Goal: Information Seeking & Learning: Check status

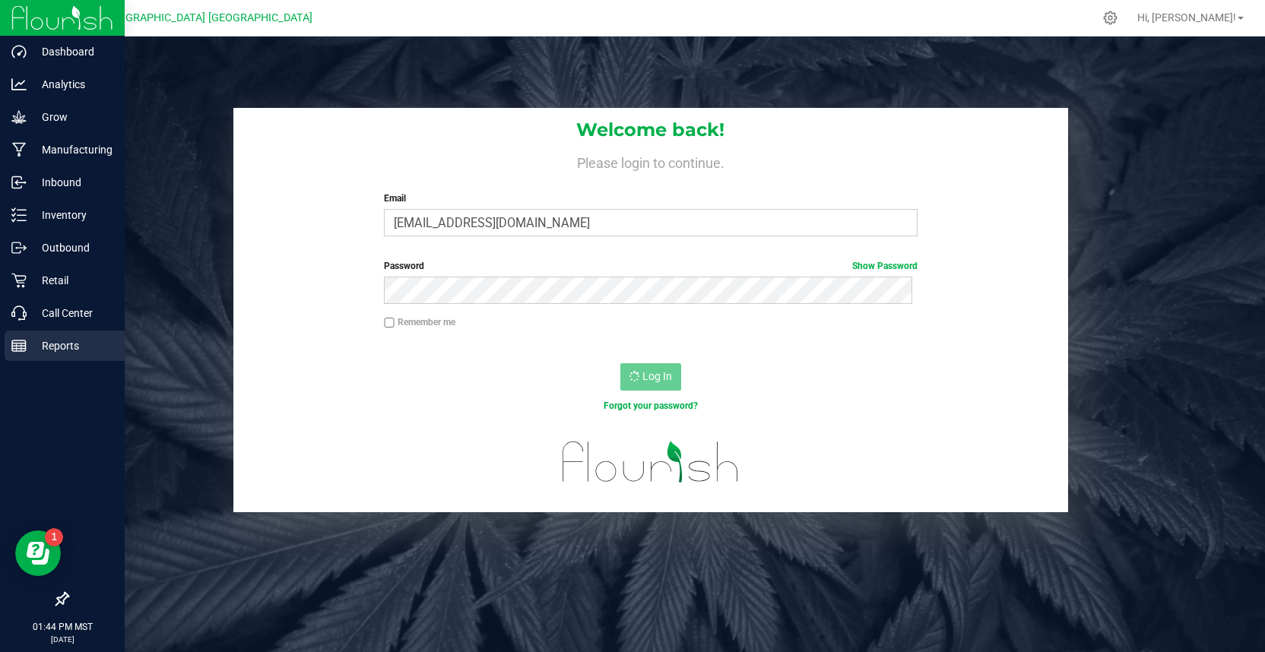
click at [51, 347] on p "Reports" at bounding box center [72, 346] width 91 height 18
click at [62, 348] on p "Reports" at bounding box center [72, 346] width 91 height 18
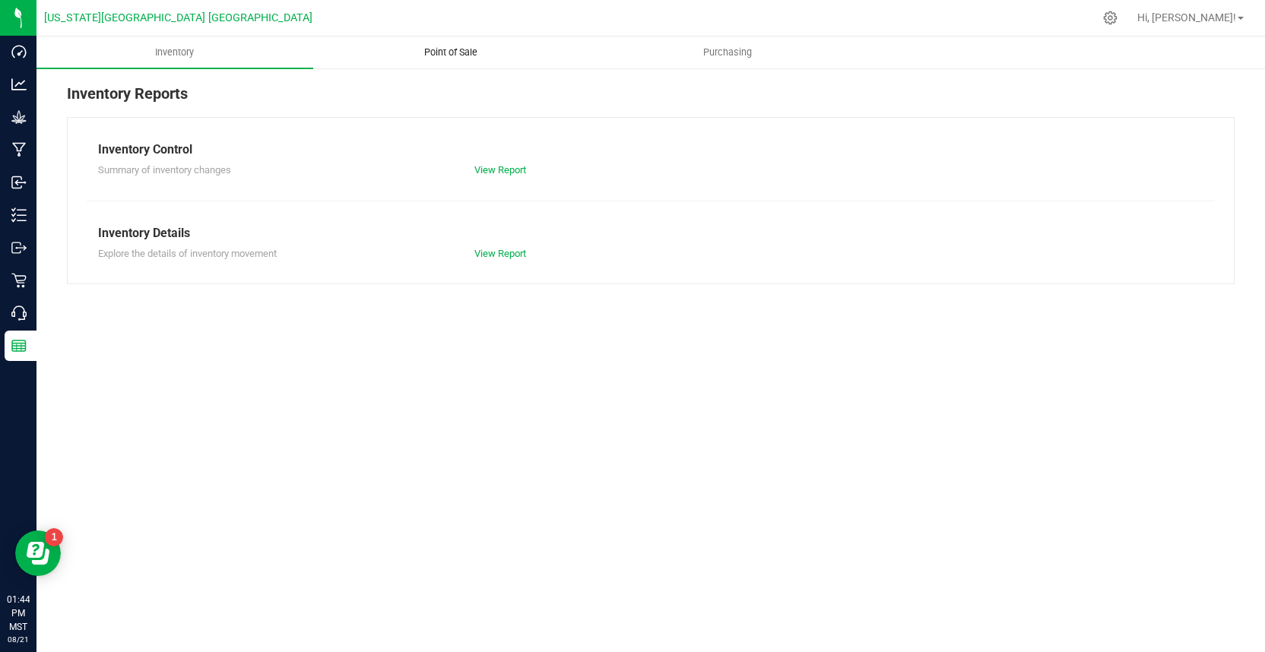
click at [447, 50] on span "Point of Sale" at bounding box center [451, 53] width 94 height 14
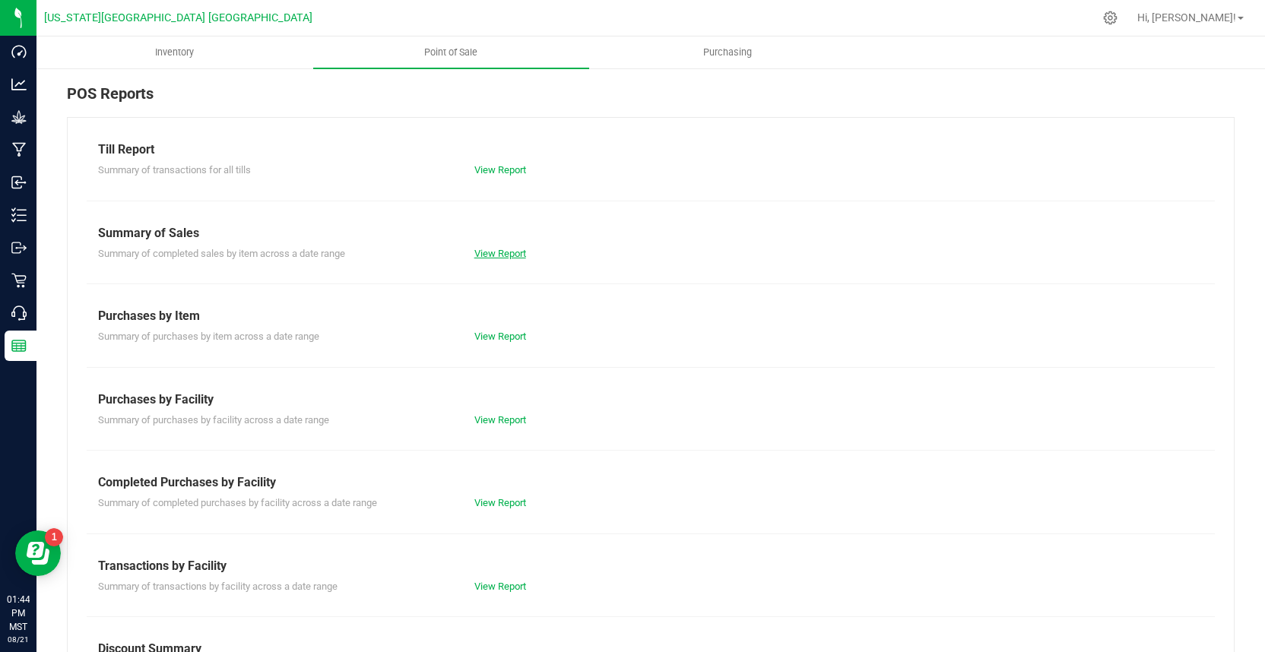
click at [493, 256] on link "View Report" at bounding box center [500, 253] width 52 height 11
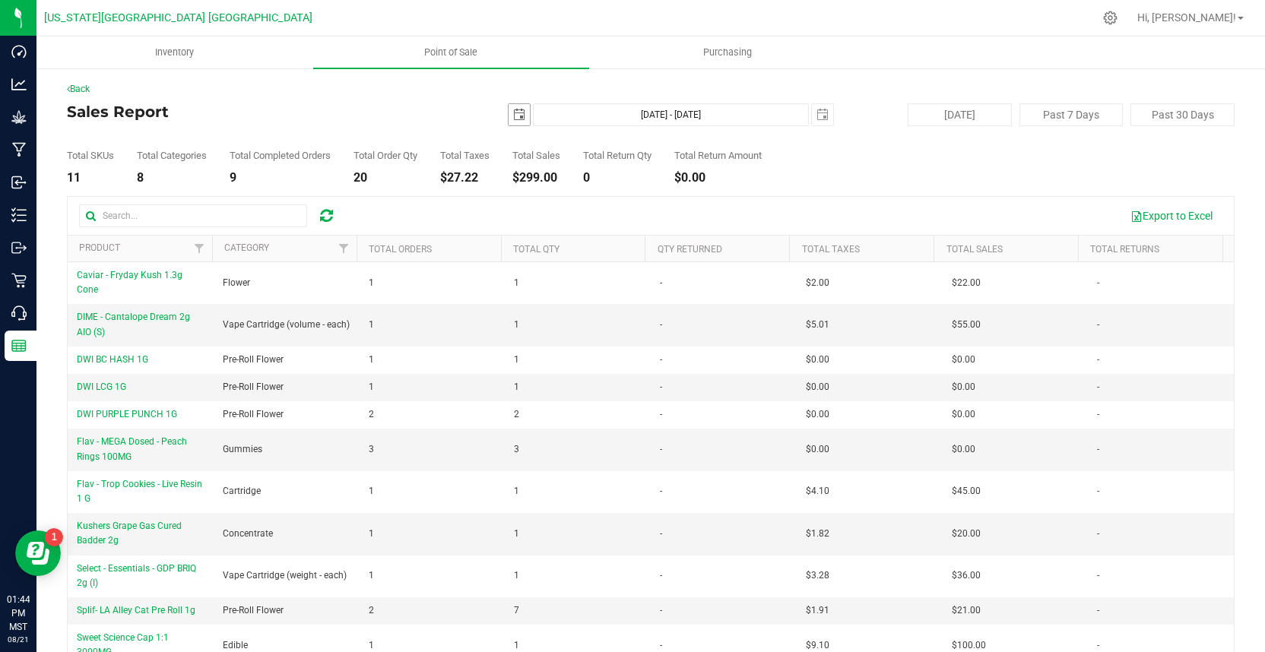
click at [517, 114] on span "select" at bounding box center [519, 115] width 12 height 12
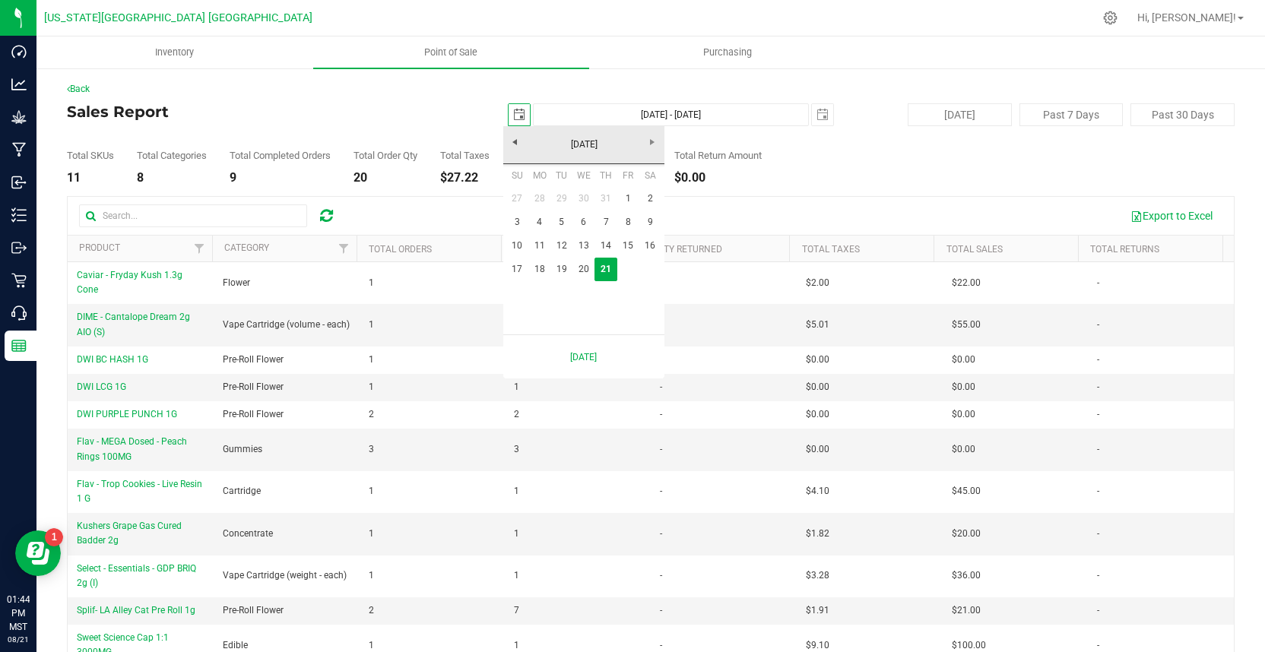
scroll to position [0, 38]
click at [624, 246] on link "15" at bounding box center [628, 246] width 22 height 24
type input "2025-08-15"
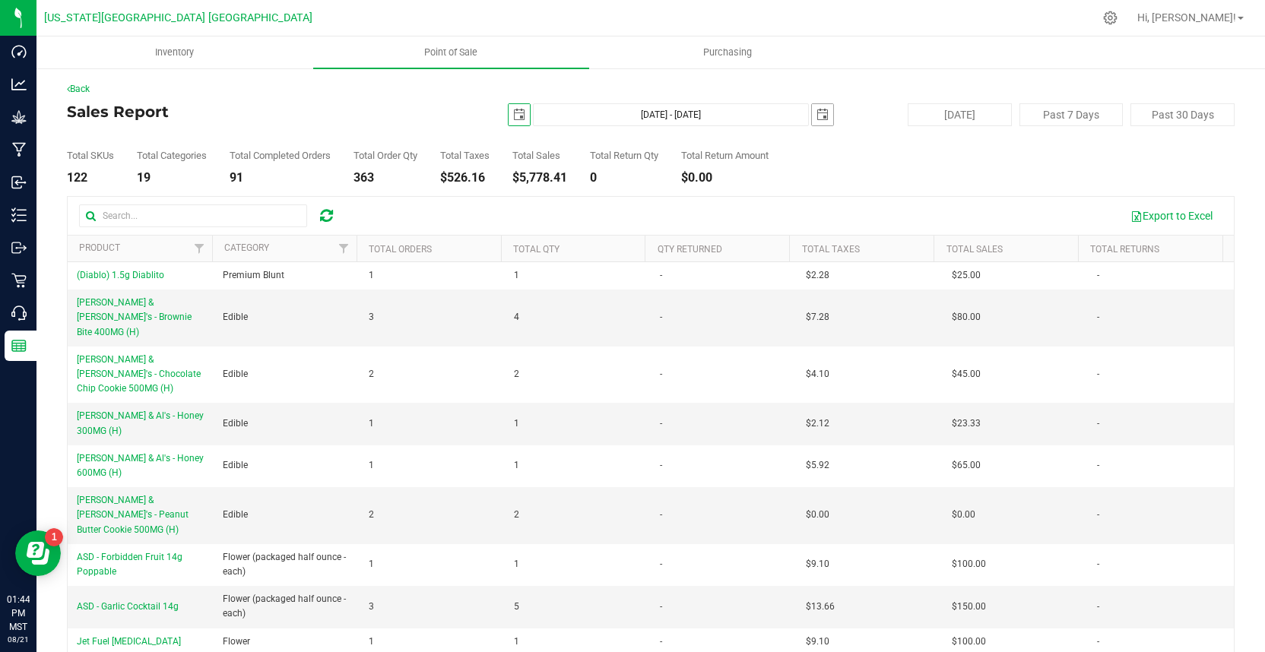
click at [816, 109] on span "select" at bounding box center [822, 115] width 12 height 12
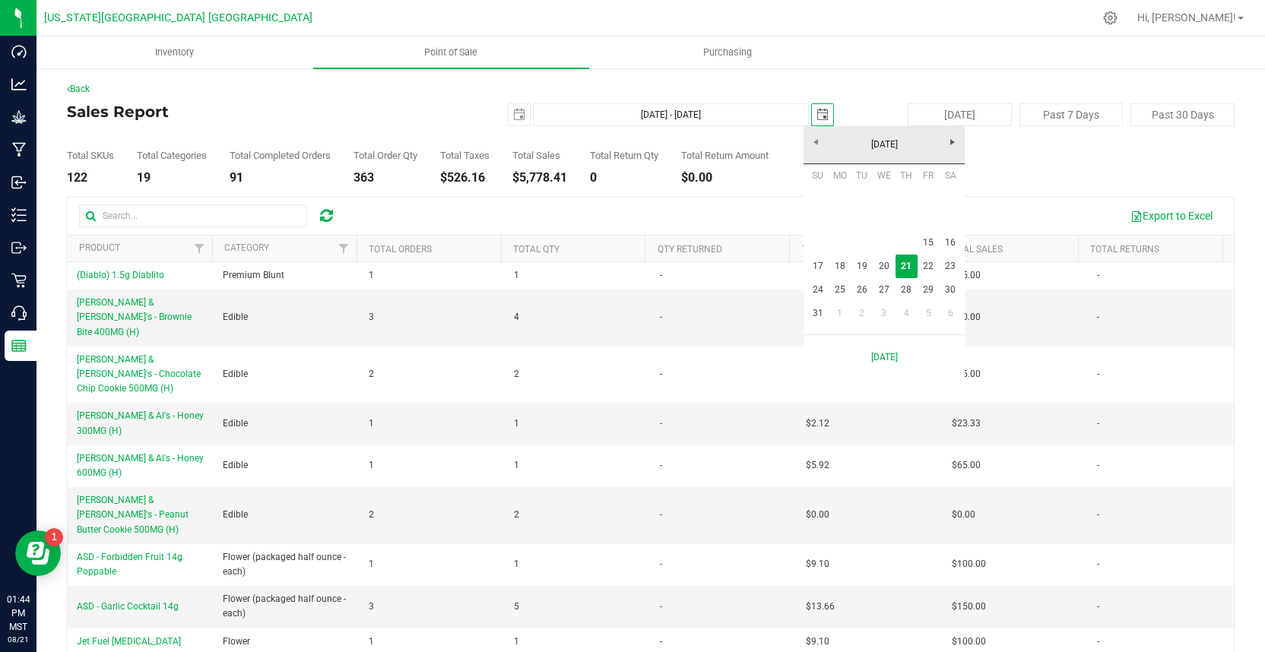
scroll to position [0, 38]
click at [927, 246] on link "15" at bounding box center [929, 243] width 22 height 24
type input "Aug 15, 2025 - Aug 15, 2025"
type input "2025-08-15"
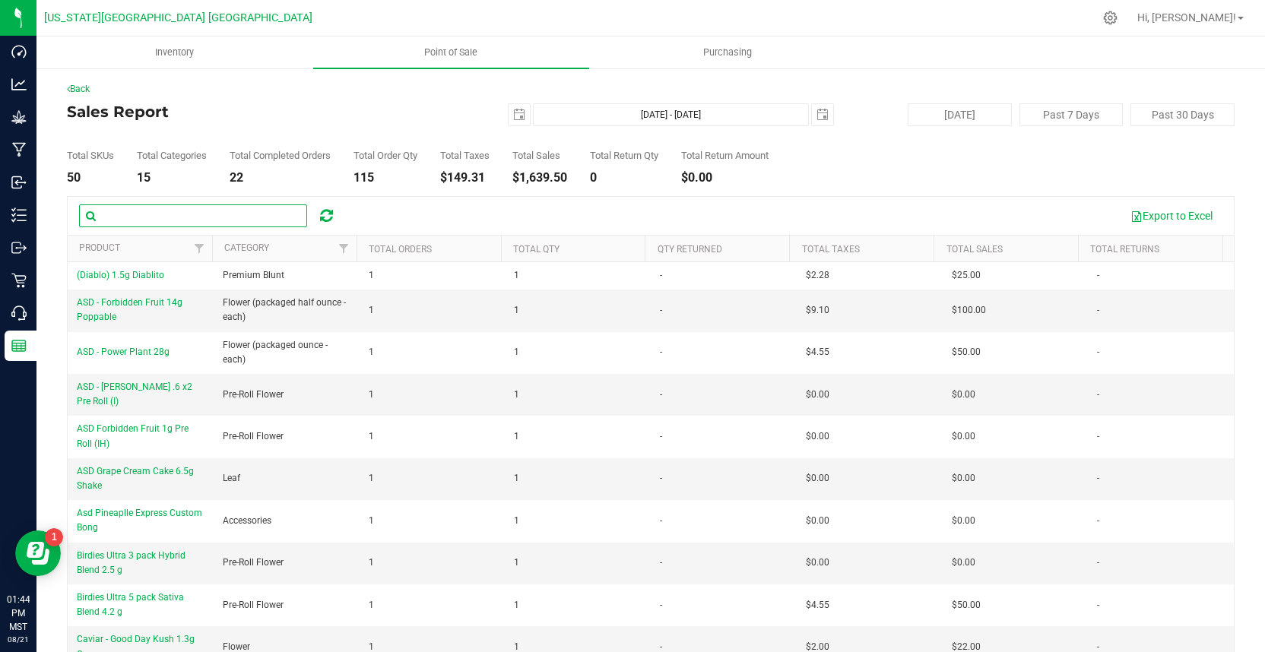
click at [124, 217] on input "text" at bounding box center [193, 215] width 228 height 23
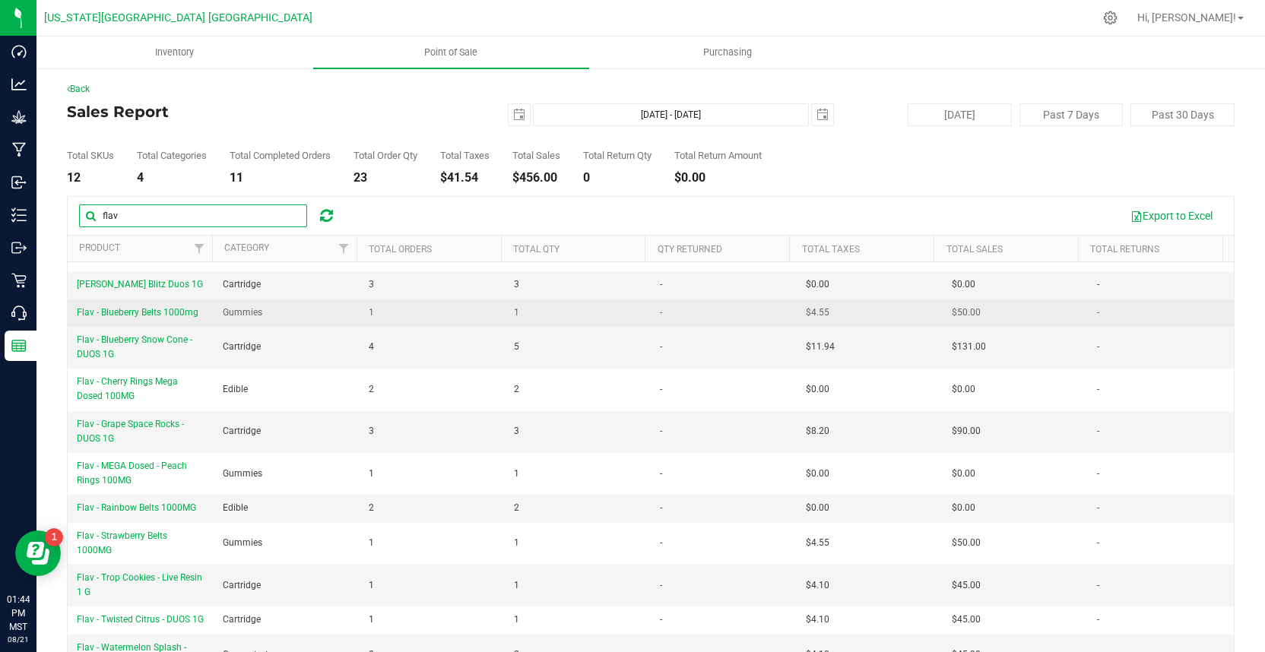
scroll to position [49, 0]
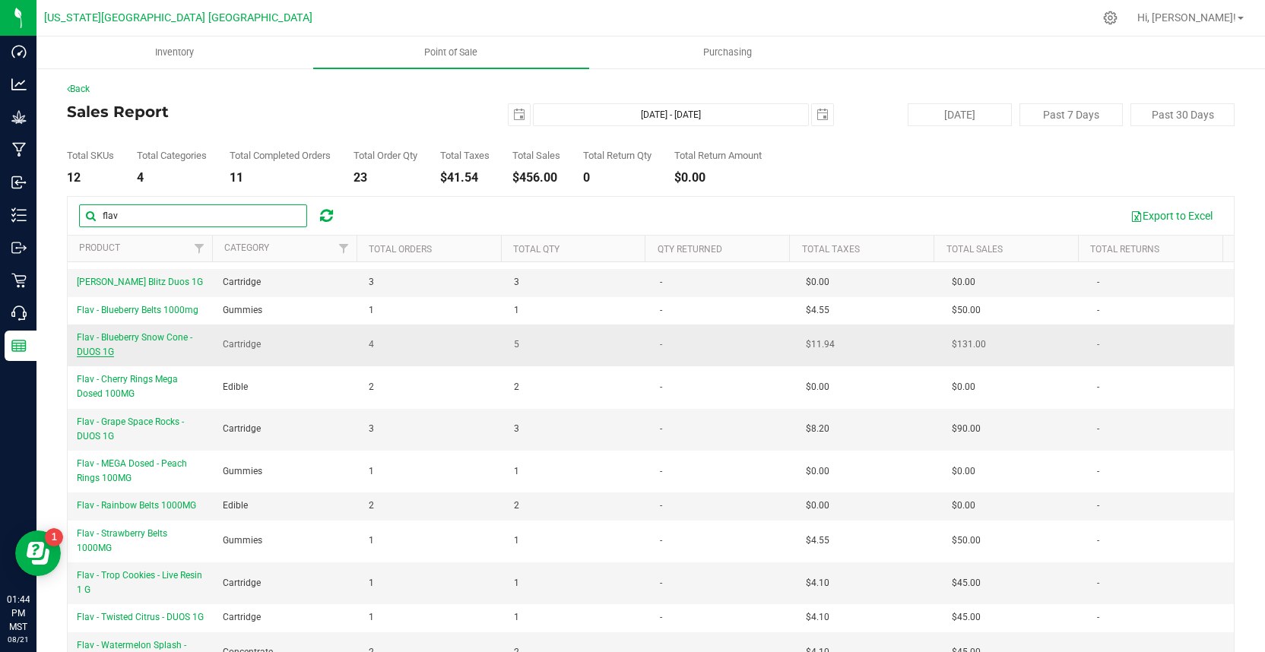
type input "flav"
click at [132, 332] on span "Flav - Blueberry Snow Cone - DUOS 1G" at bounding box center [135, 344] width 116 height 25
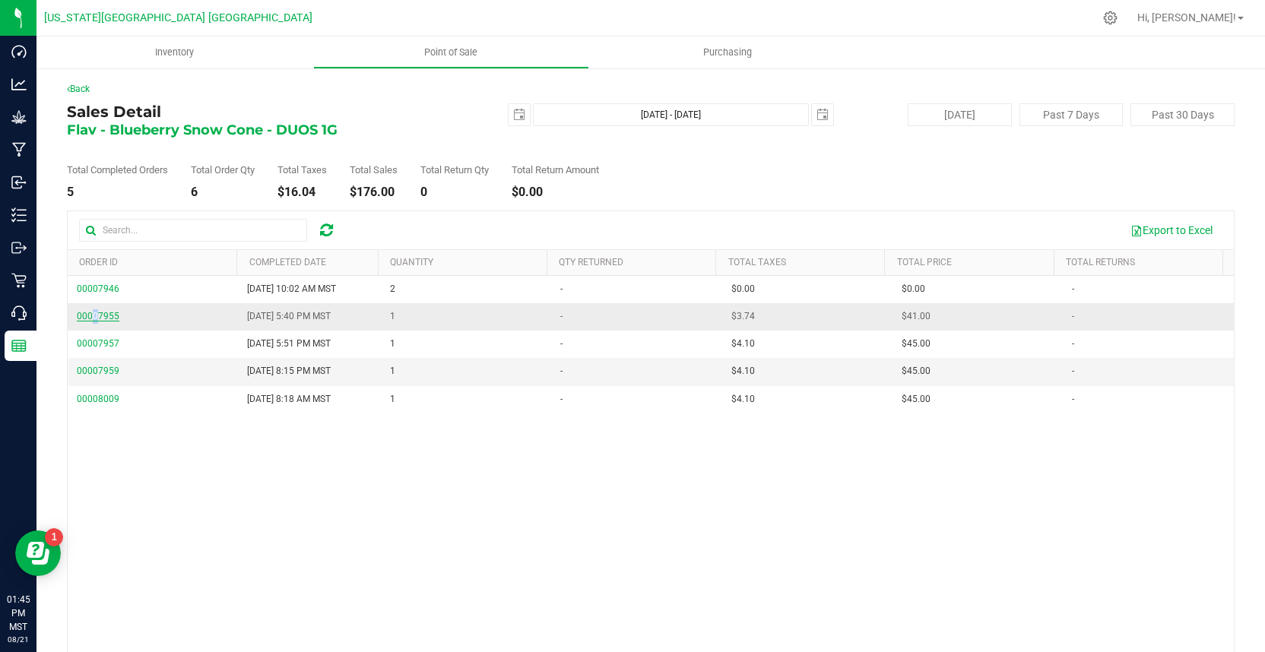
click at [95, 319] on span "00007955" at bounding box center [98, 316] width 43 height 11
